Goal: Information Seeking & Learning: Learn about a topic

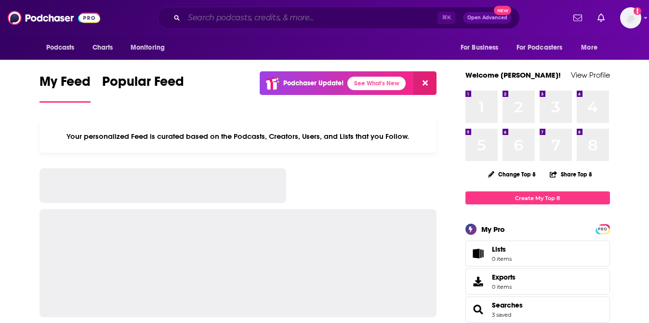
click at [238, 17] on input "Search podcasts, credits, & more..." at bounding box center [310, 17] width 253 height 15
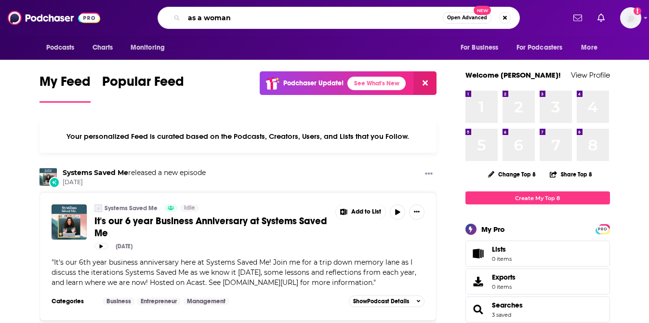
type input "as a woman"
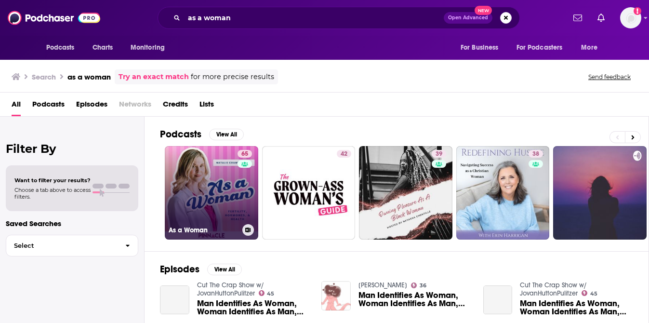
click at [195, 193] on link "65 As a Woman" at bounding box center [211, 192] width 93 height 93
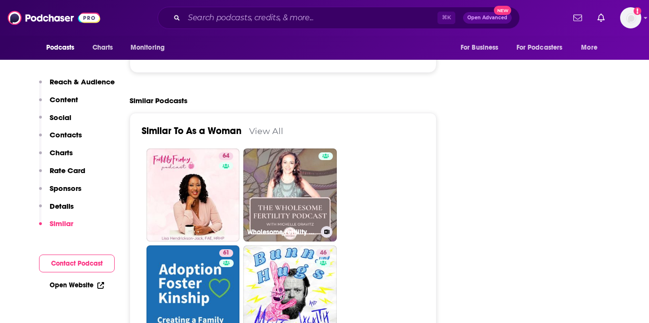
scroll to position [2163, 0]
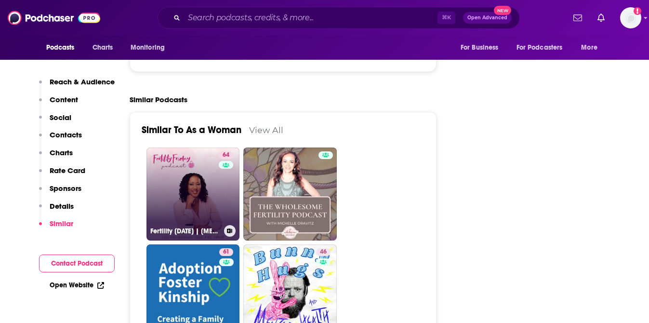
click at [198, 190] on link "64 Fertility [DATE] | [MEDICAL_DATA] Mastery for Women's Health Professionals" at bounding box center [192, 193] width 93 height 93
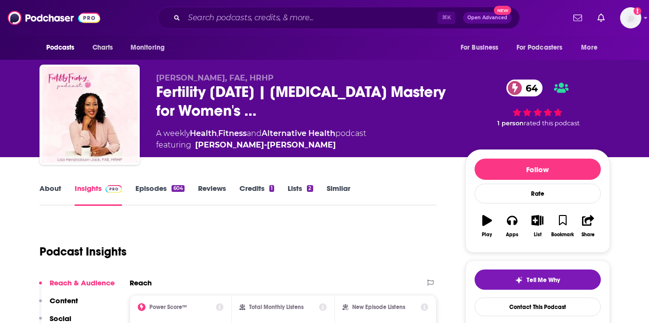
scroll to position [2, 0]
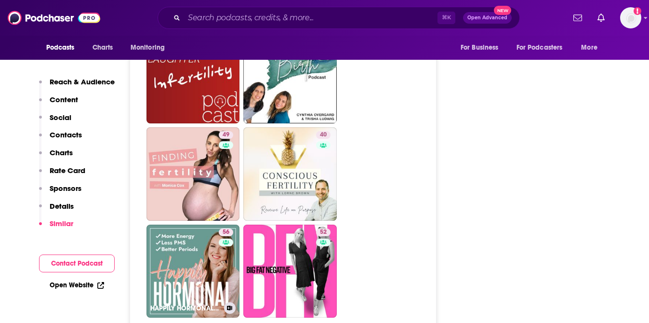
scroll to position [3151, 0]
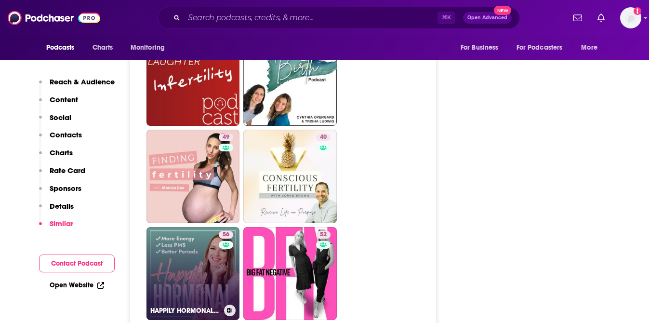
click at [199, 268] on link "56 HAPPILY HORMONAL | hormone balance for moms, PMS, [MEDICAL_DATA], natural bi…" at bounding box center [192, 273] width 93 height 93
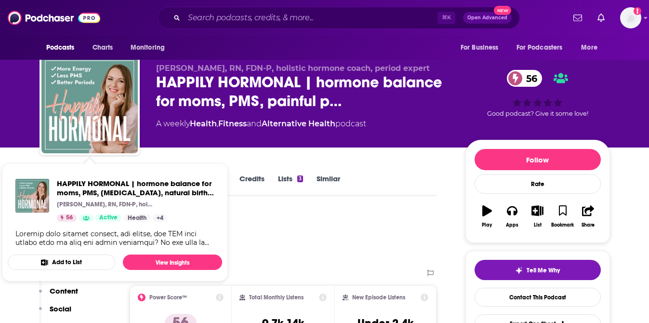
scroll to position [16, 0]
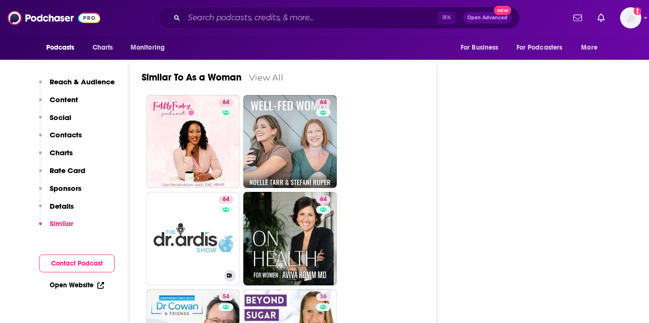
scroll to position [2231, 0]
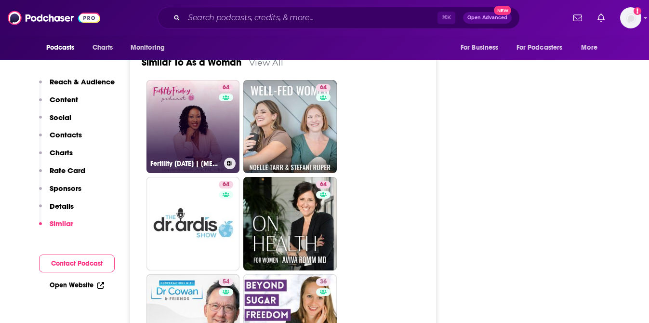
click at [180, 112] on link "64 Fertility [DATE] | [MEDICAL_DATA] Mastery for Women's Health Professionals" at bounding box center [192, 126] width 93 height 93
type input "[URL][DOMAIN_NAME][DATE]"
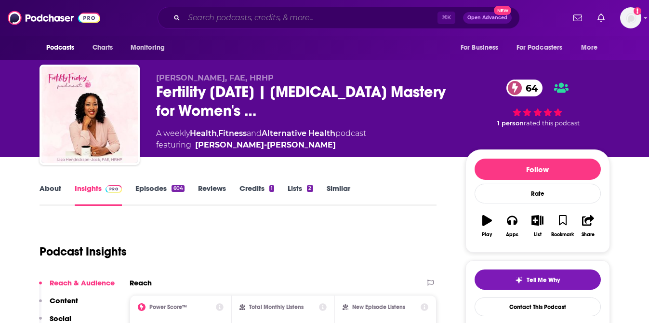
click at [290, 20] on input "Search podcasts, credits, & more..." at bounding box center [310, 17] width 253 height 15
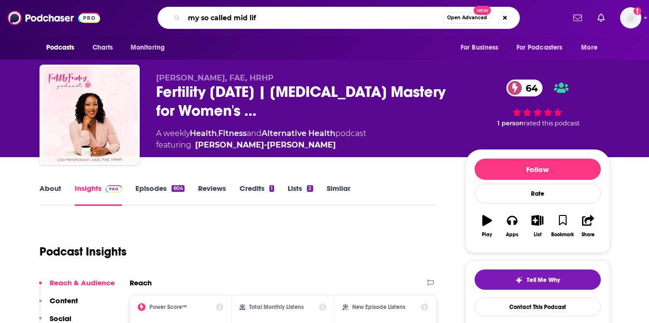
type input "my so called mid life"
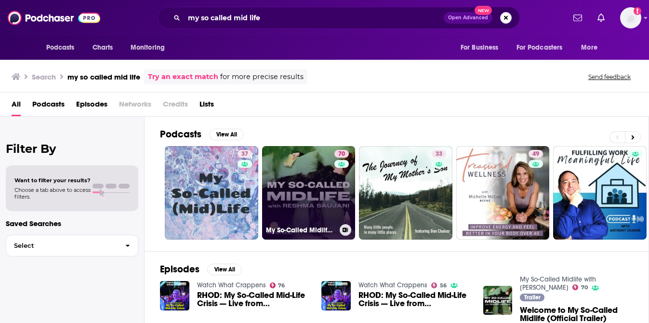
click at [293, 189] on link "70 My So-Called Midlife with [PERSON_NAME]" at bounding box center [308, 192] width 93 height 93
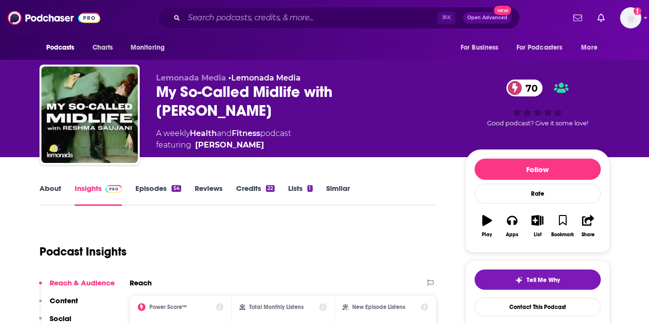
click at [261, 143] on span "featuring [PERSON_NAME]" at bounding box center [223, 145] width 135 height 12
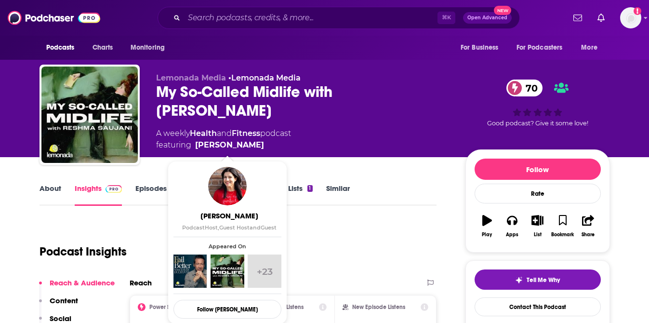
drag, startPoint x: 262, startPoint y: 144, endPoint x: 257, endPoint y: 149, distance: 6.8
click at [259, 149] on span "featuring [PERSON_NAME]" at bounding box center [223, 145] width 135 height 12
drag, startPoint x: 266, startPoint y: 142, endPoint x: 259, endPoint y: 143, distance: 7.8
click at [259, 143] on span "featuring [PERSON_NAME]" at bounding box center [223, 145] width 135 height 12
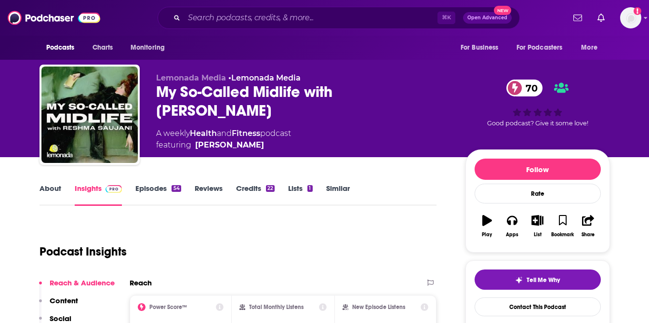
copy span "[PERSON_NAME]"
click at [258, 19] on input "Search podcasts, credits, & more..." at bounding box center [310, 17] width 253 height 15
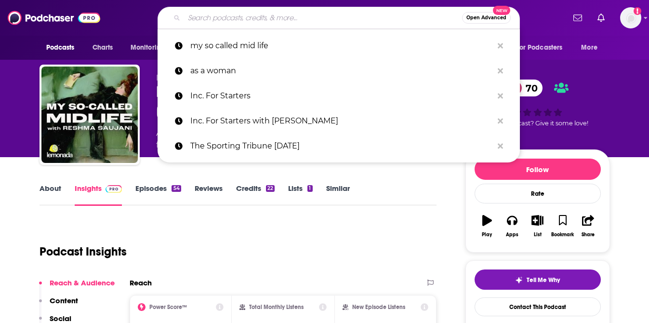
paste input "The Resetter Podcast with Dr. [PERSON_NAME]"
type input "The Resetter Podcast with Dr. [PERSON_NAME]"
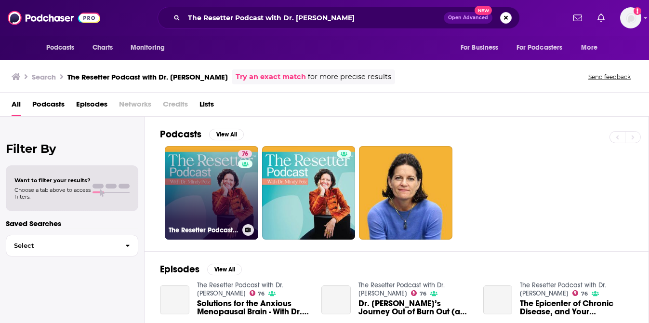
click at [193, 197] on link "76 The Resetter Podcast with Dr. [PERSON_NAME]" at bounding box center [211, 192] width 93 height 93
